Goal: Find specific page/section: Find specific page/section

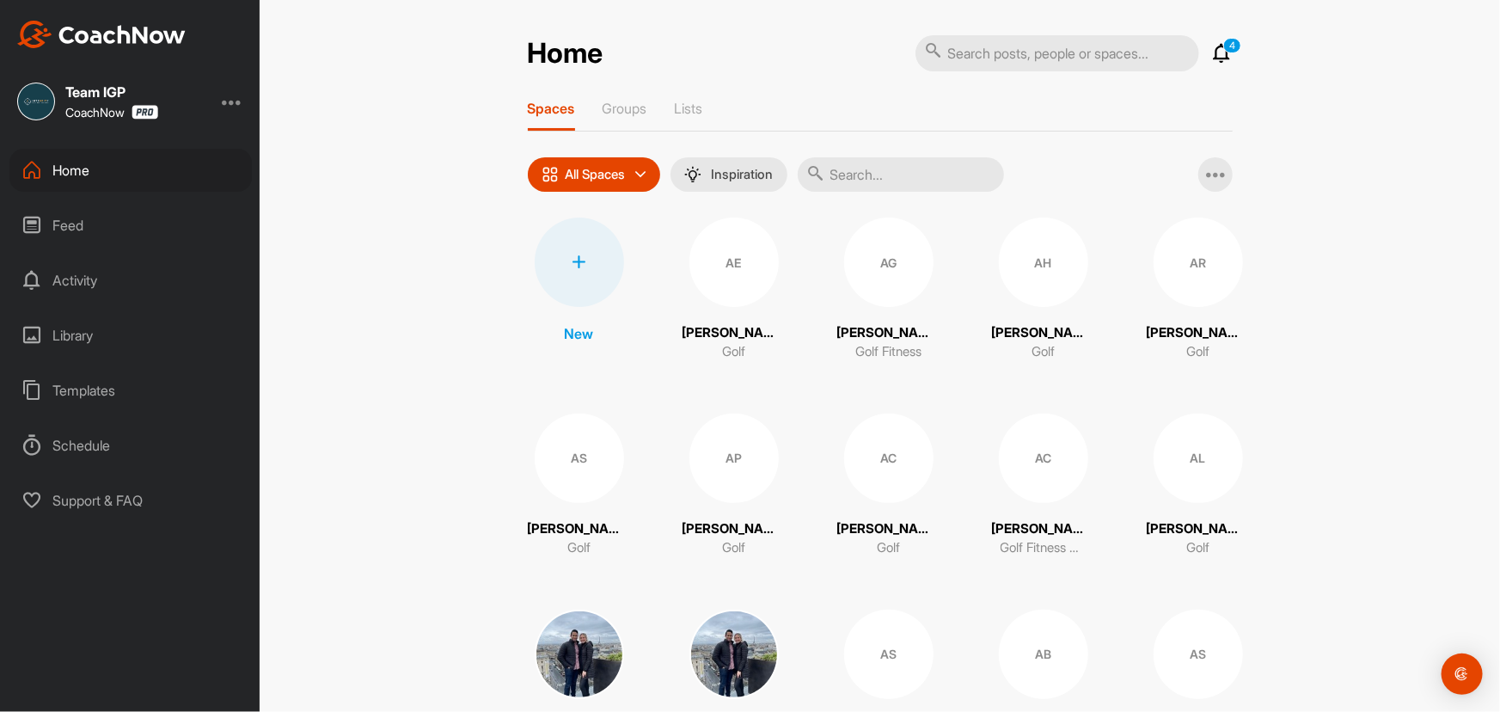
click at [1006, 54] on input "text" at bounding box center [1058, 53] width 284 height 36
type input "[PERSON_NAME]"
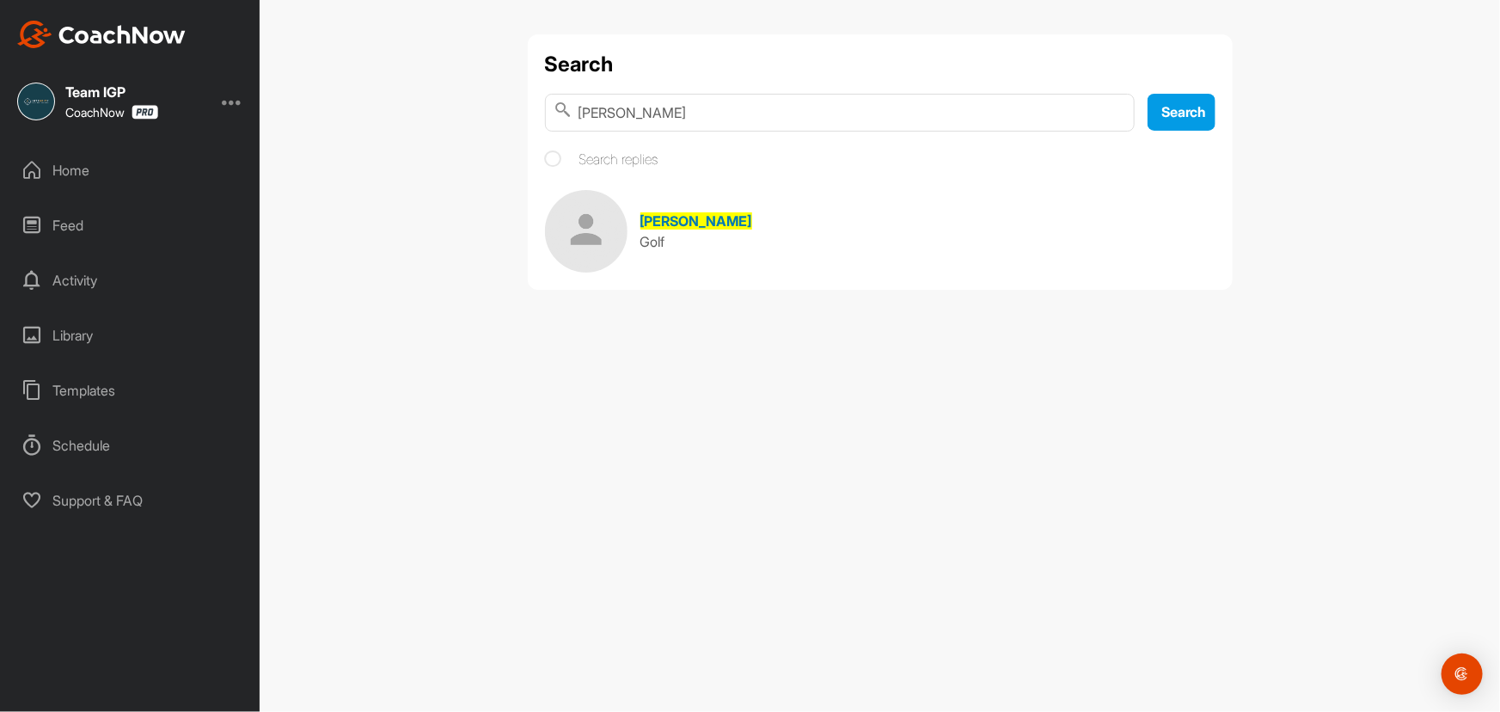
click at [684, 217] on span "[PERSON_NAME]" at bounding box center [696, 220] width 112 height 17
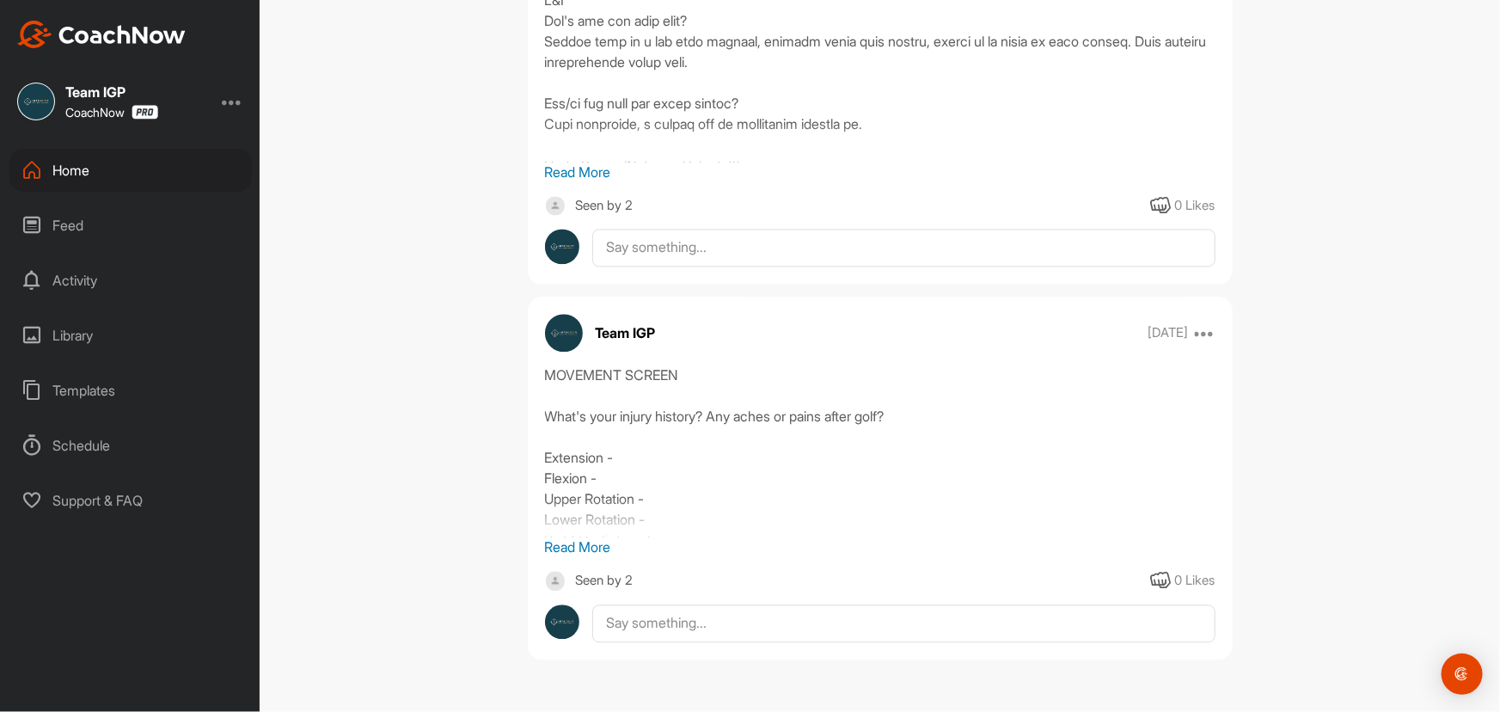
scroll to position [2370, 0]
